Goal: Obtain resource: Obtain resource

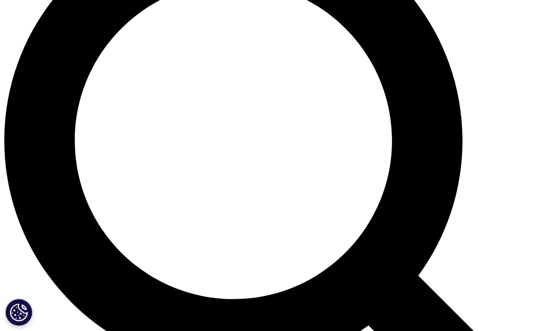
scroll to position [651, 0]
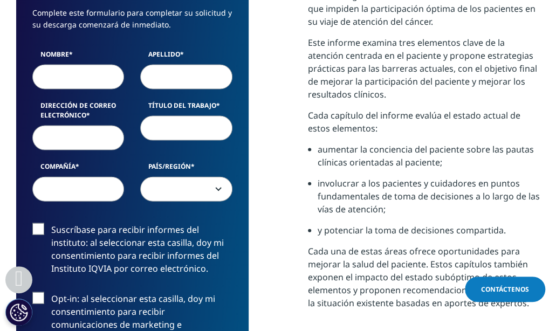
scroll to position [885, 0]
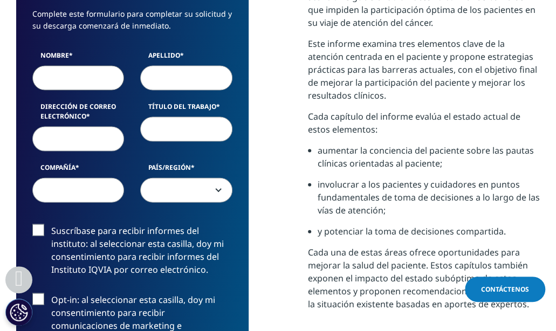
click at [57, 70] on input "Nombre" at bounding box center [78, 78] width 92 height 25
type input "[PERSON_NAME]"
type input "[EMAIL_ADDRESS][DOMAIN_NAME]"
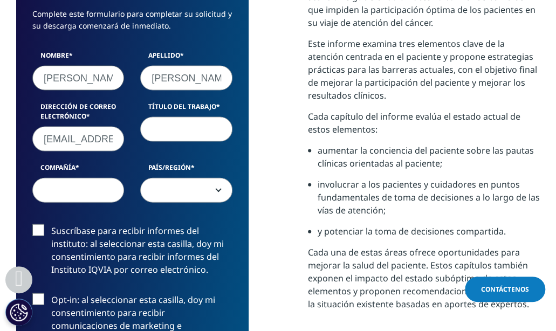
type input "FUNSALUD/ [GEOGRAPHIC_DATA]"
select select "[GEOGRAPHIC_DATA]"
click at [160, 117] on input "Título del trabajo" at bounding box center [186, 129] width 92 height 25
type input "Profesor Posgrado"
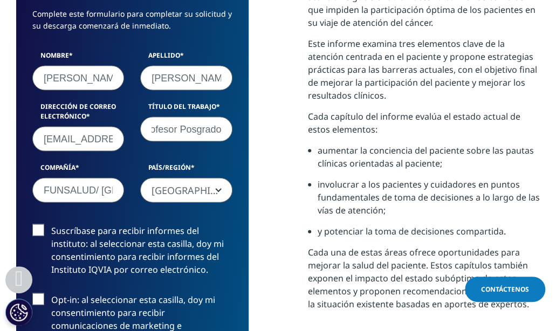
scroll to position [0, 0]
click at [103, 178] on input "FUNSALUD/ [GEOGRAPHIC_DATA]" at bounding box center [78, 190] width 92 height 25
type input "UNAM"
click at [42, 225] on label "Suscríbase para recibir informes del instituto: al seleccionar esta casilla, do…" at bounding box center [132, 254] width 200 height 58
click at [51, 225] on input "Suscríbase para recibir informes del instituto: al seleccionar esta casilla, do…" at bounding box center [51, 225] width 0 height 0
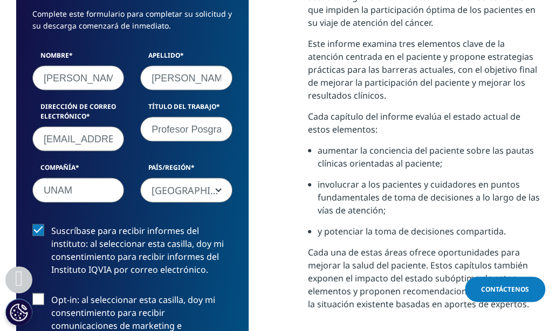
click at [39, 294] on label "Opt-in: al seleccionar esta casilla, doy mi consentimiento para recibir comunic…" at bounding box center [132, 329] width 200 height 71
click at [51, 294] on input "Opt-in: al seleccionar esta casilla, doy mi consentimiento para recibir comunic…" at bounding box center [51, 294] width 0 height 0
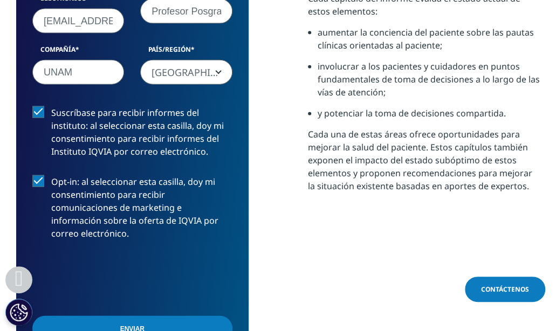
scroll to position [1006, 0]
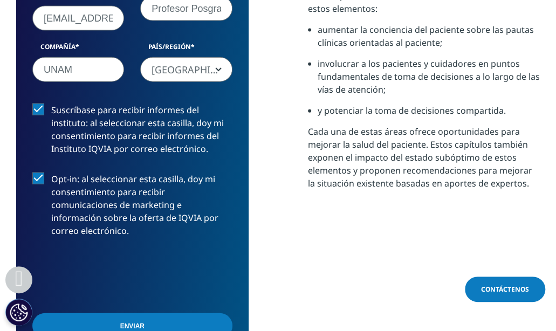
click at [134, 314] on input "Enviar" at bounding box center [132, 326] width 200 height 25
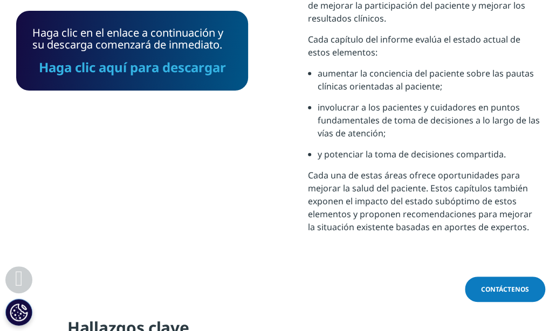
scroll to position [992, 0]
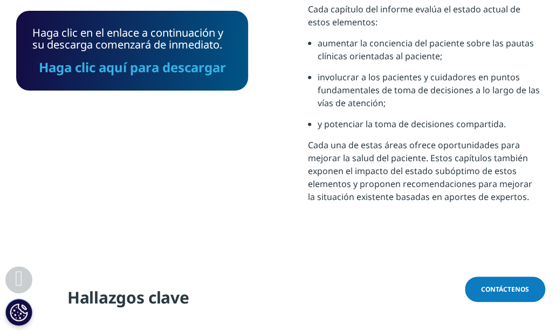
click at [128, 62] on link "Haga clic aquí para descargar" at bounding box center [132, 67] width 187 height 18
